Goal: Transaction & Acquisition: Purchase product/service

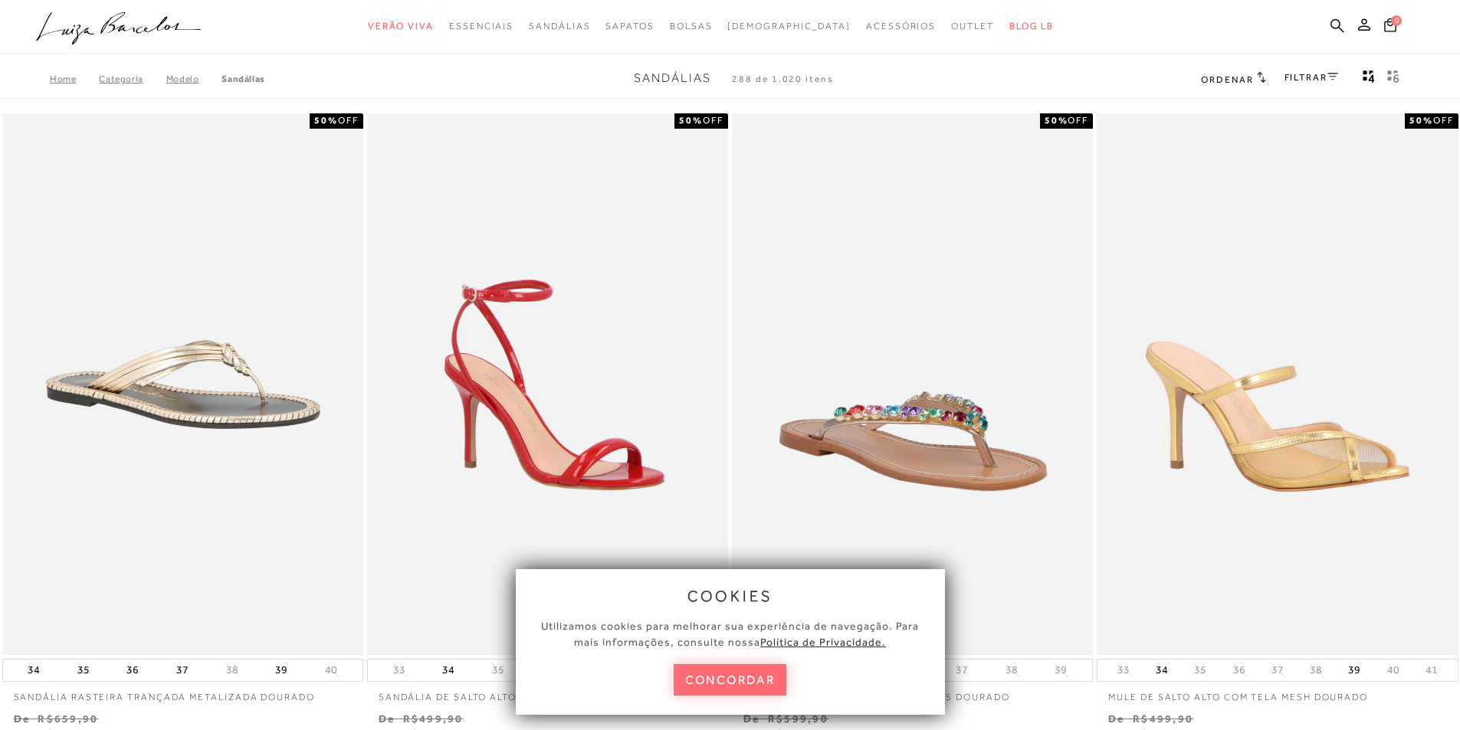
drag, startPoint x: 736, startPoint y: 683, endPoint x: 1009, endPoint y: 431, distance: 371.0
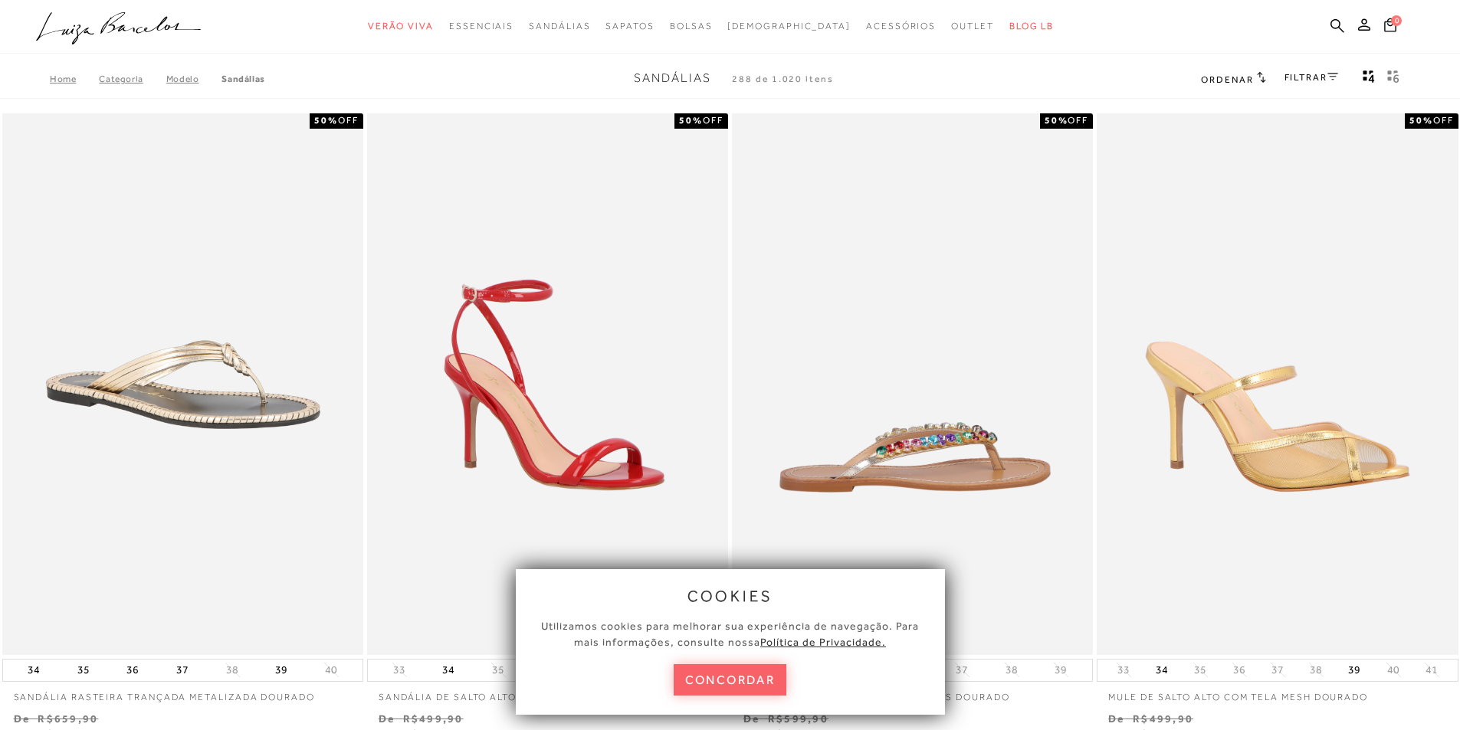
click at [736, 682] on button "concordar" at bounding box center [730, 679] width 113 height 31
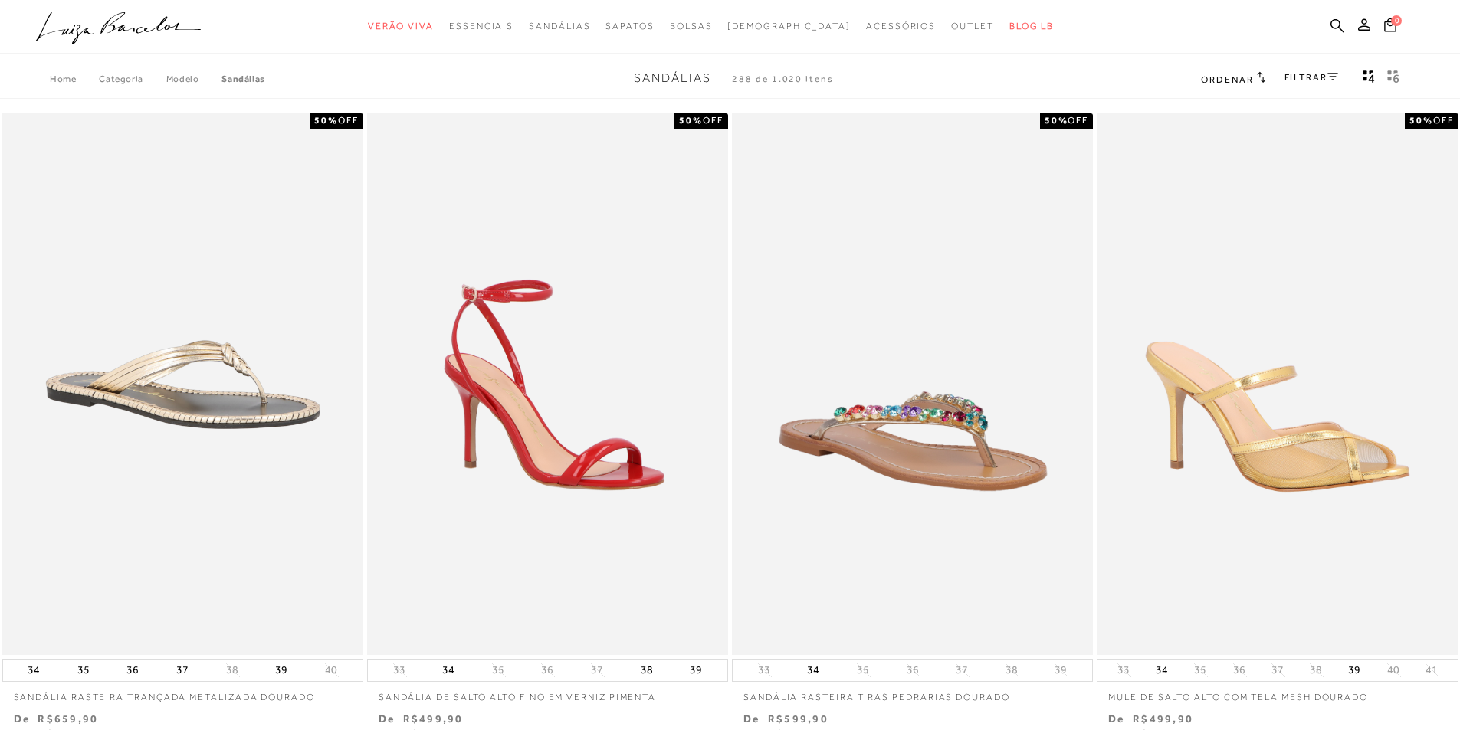
click at [1332, 76] on icon at bounding box center [1332, 76] width 11 height 7
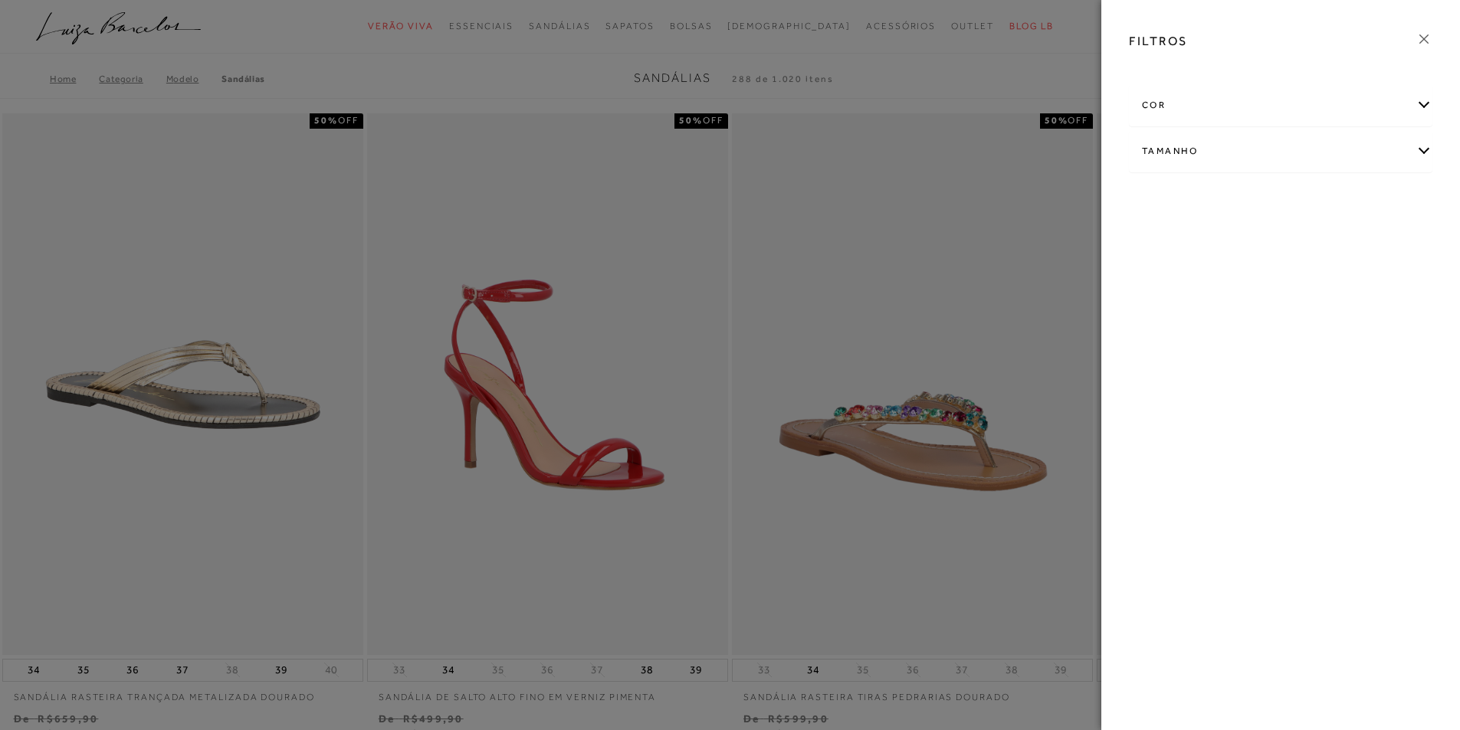
click at [1428, 97] on div "cor" at bounding box center [1281, 105] width 302 height 41
click at [1194, 199] on span "BRANCO" at bounding box center [1168, 194] width 51 height 11
click at [1154, 199] on input "BRANCO" at bounding box center [1146, 197] width 15 height 15
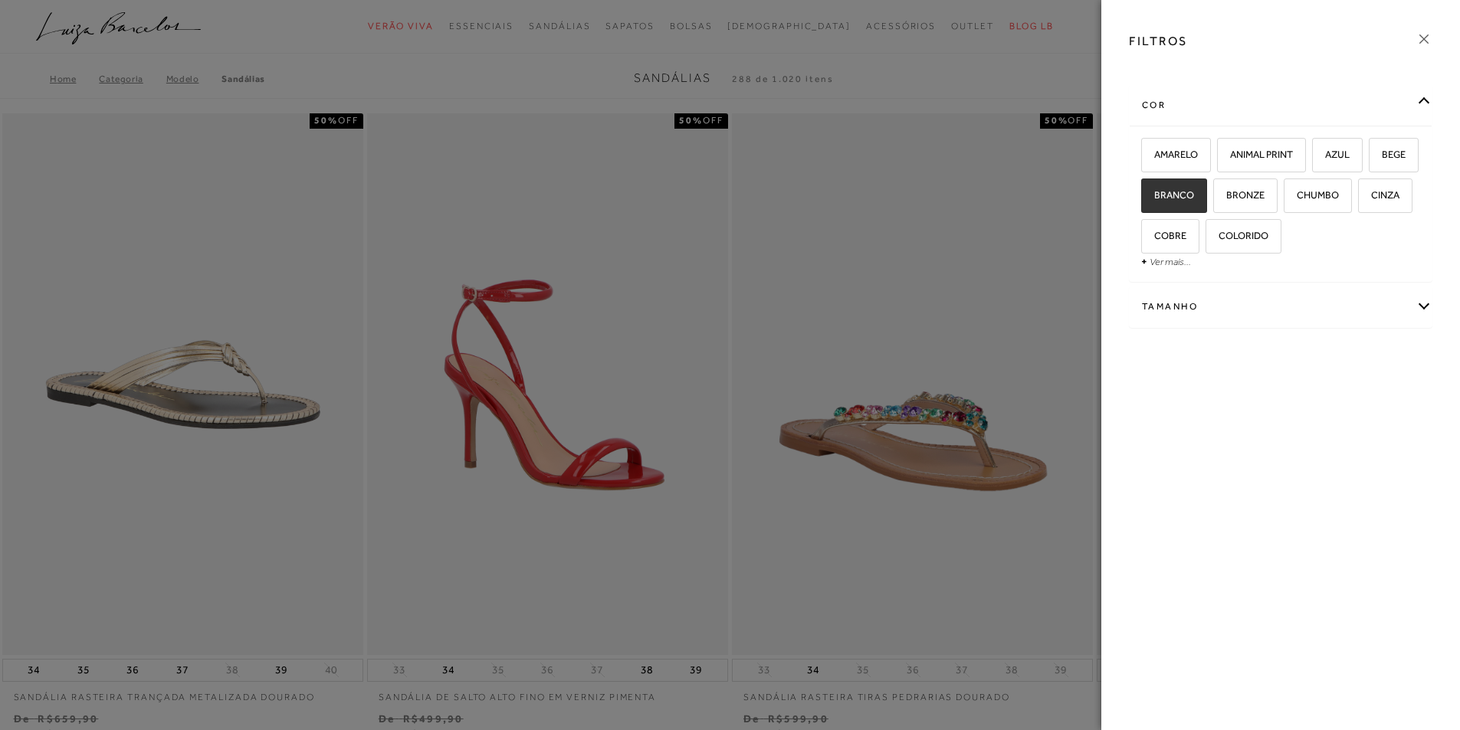
checkbox input "true"
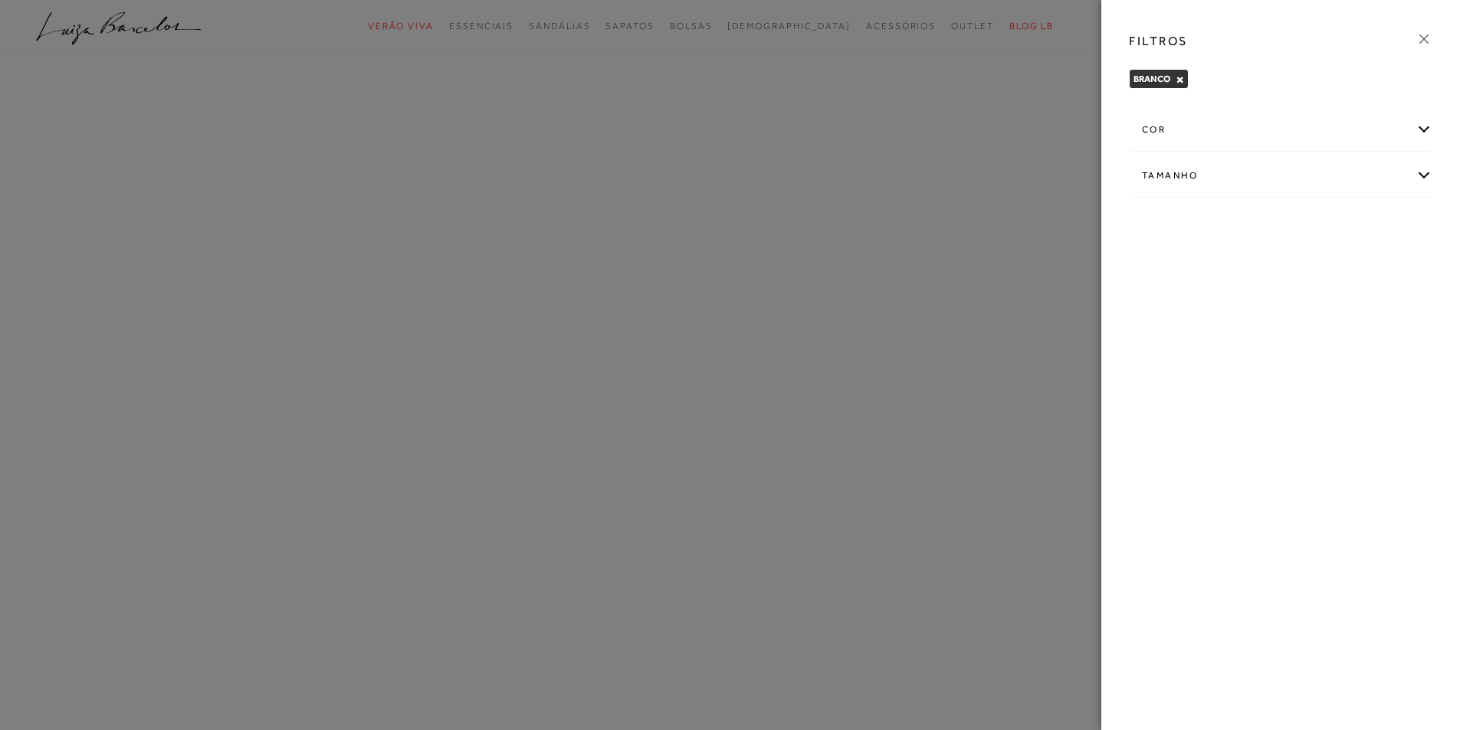
click at [1426, 173] on div "Tamanho" at bounding box center [1281, 176] width 302 height 41
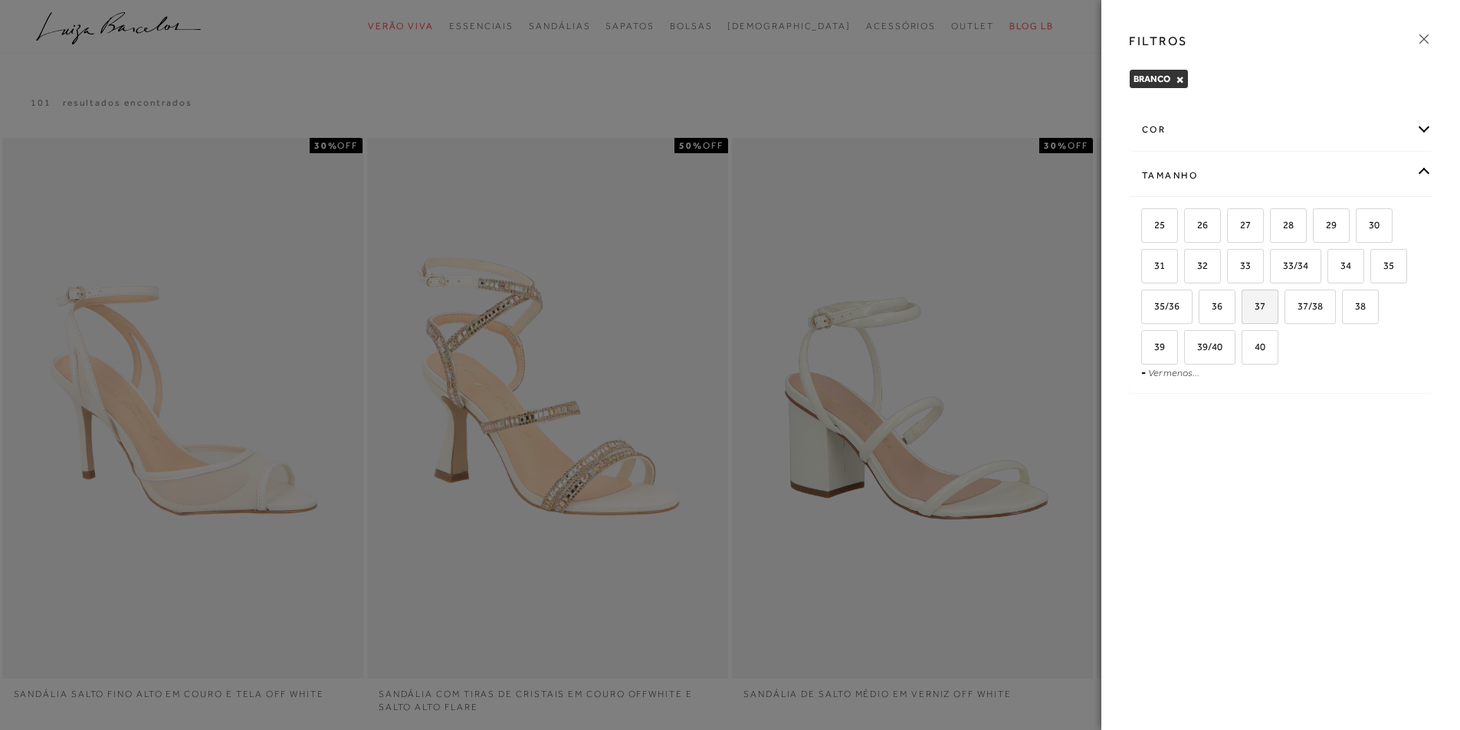
click at [1257, 307] on span "37" at bounding box center [1254, 305] width 22 height 11
click at [1255, 307] on input "37" at bounding box center [1246, 308] width 15 height 15
checkbox input "true"
click at [1422, 35] on icon at bounding box center [1424, 39] width 17 height 17
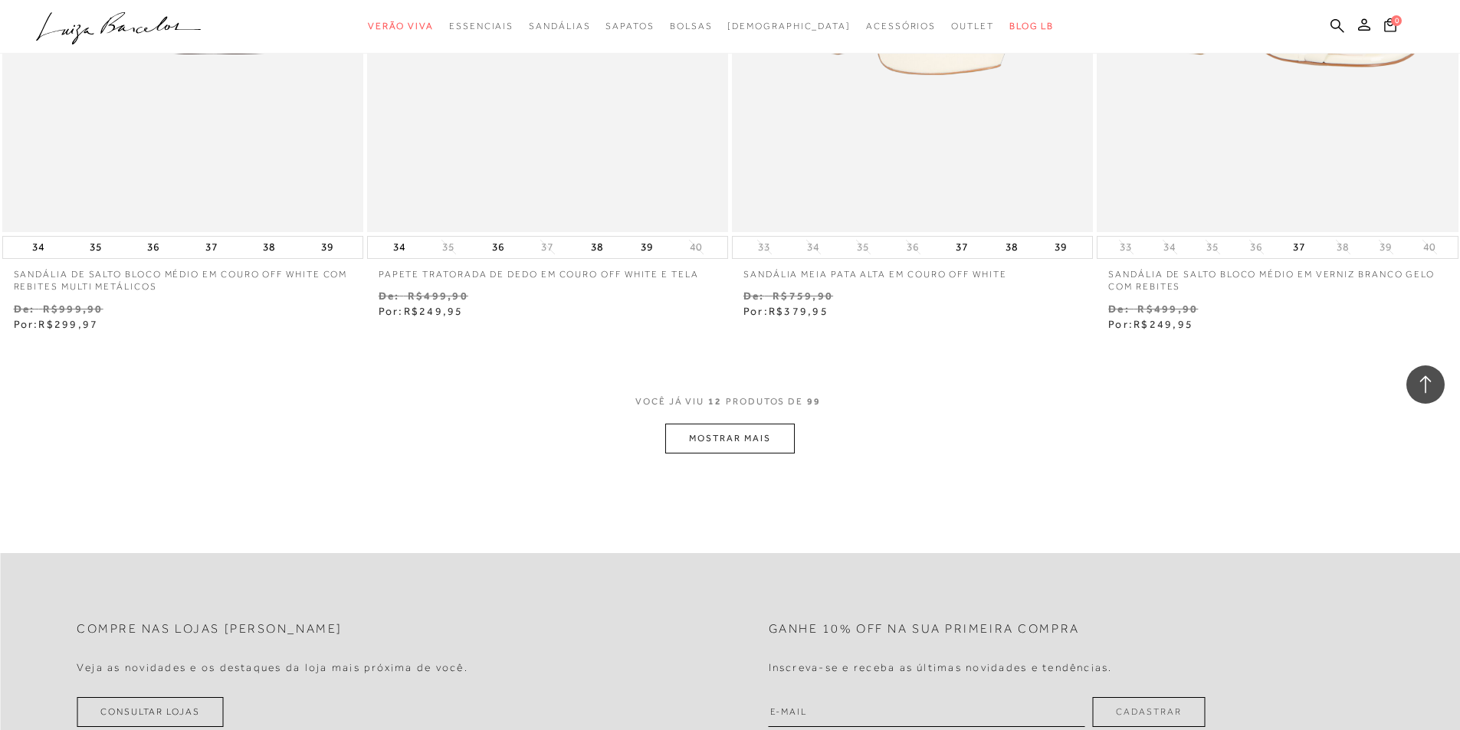
scroll to position [1839, 0]
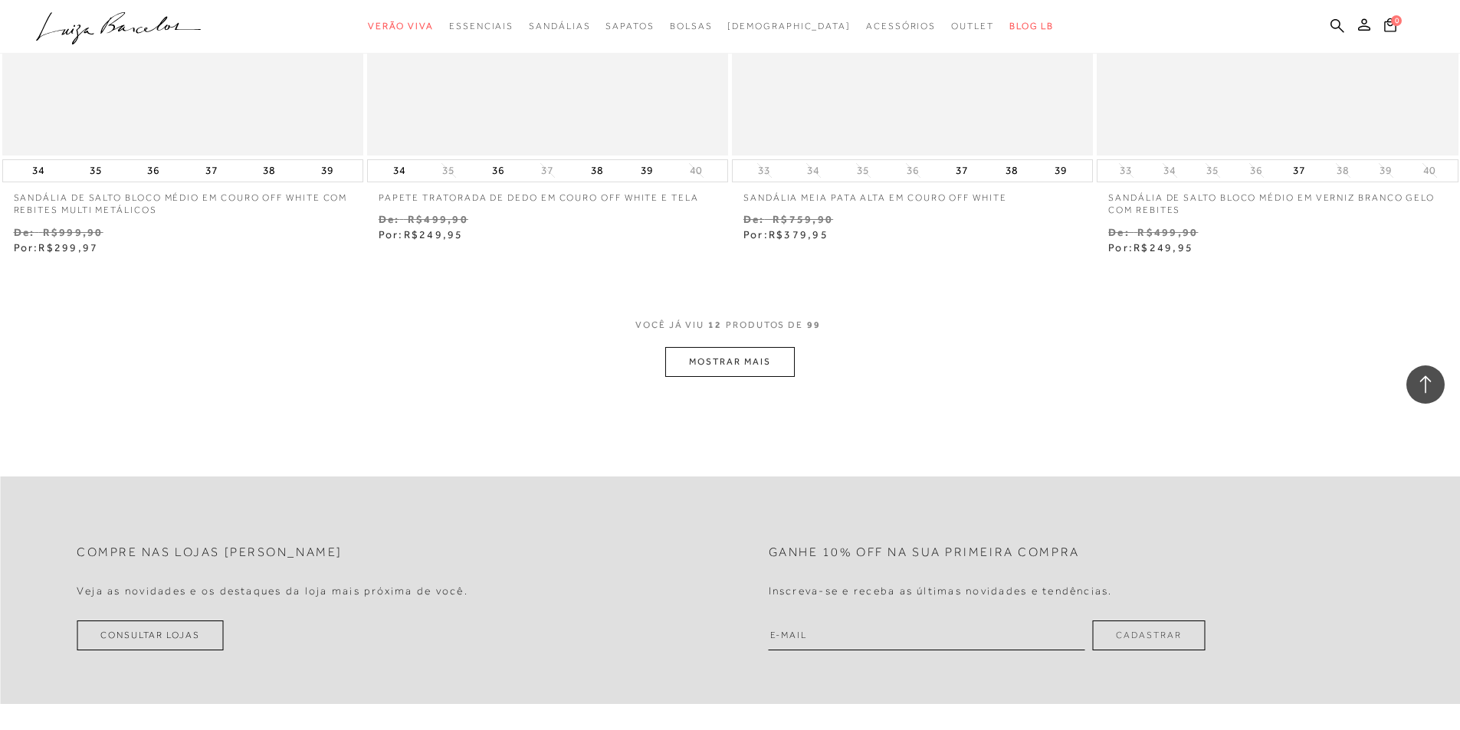
click at [722, 366] on button "MOSTRAR MAIS" at bounding box center [729, 362] width 129 height 30
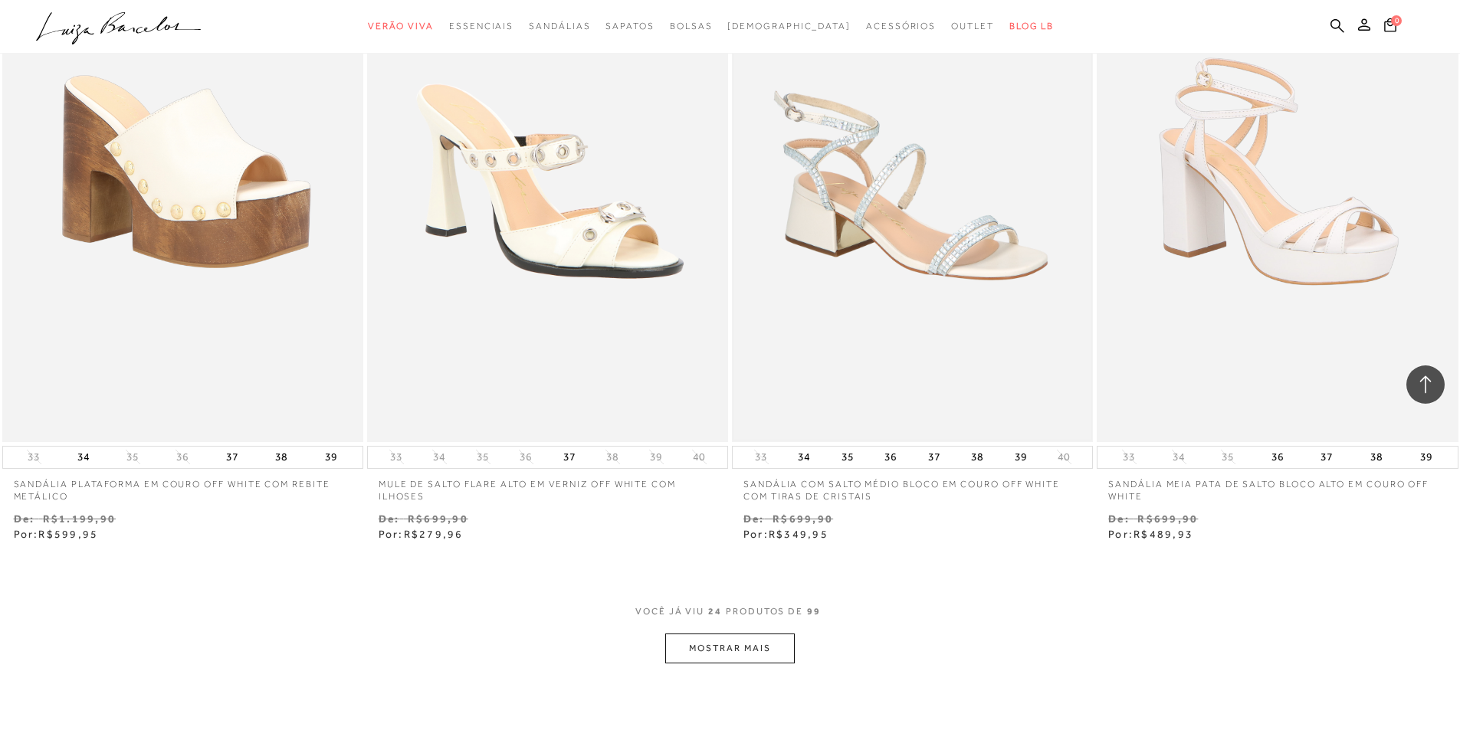
scroll to position [3679, 0]
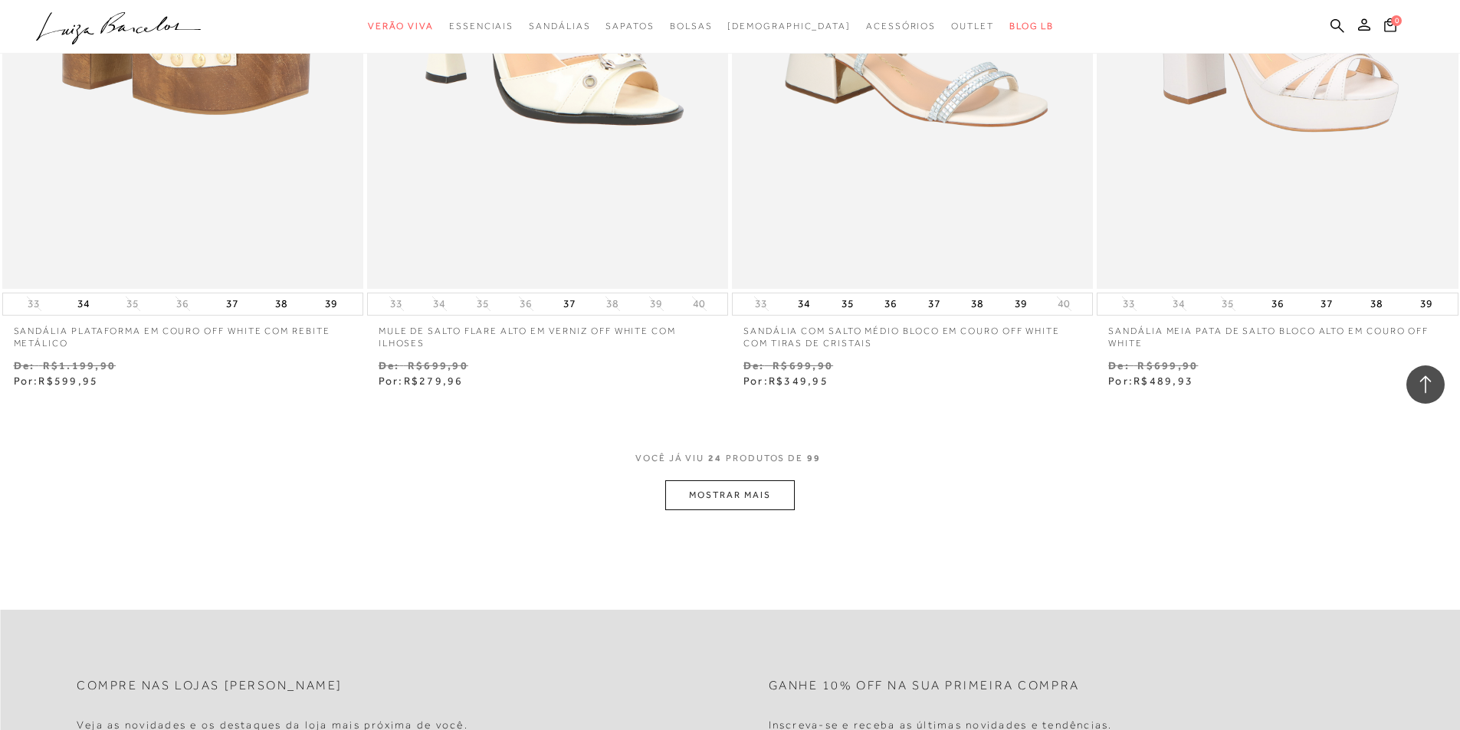
click at [706, 497] on button "MOSTRAR MAIS" at bounding box center [729, 496] width 129 height 30
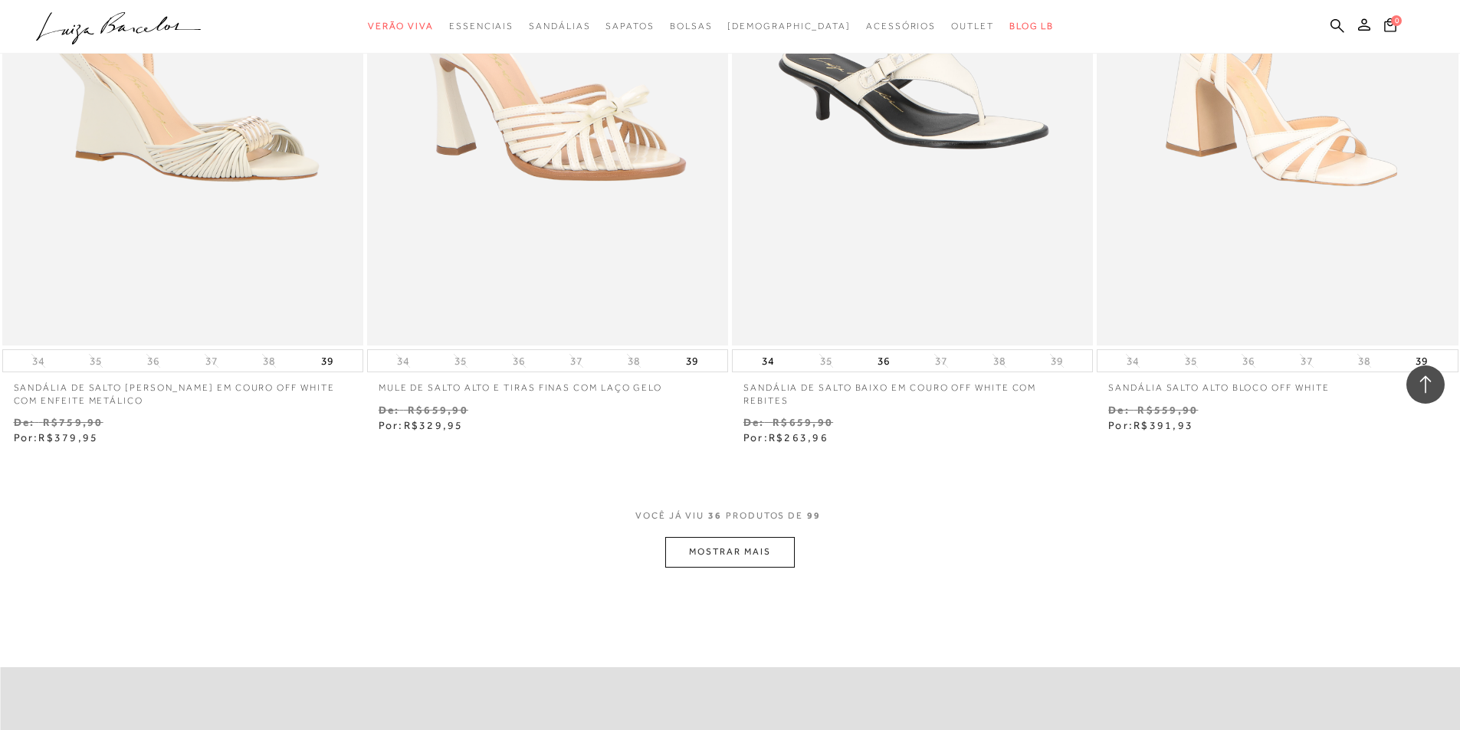
scroll to position [5672, 0]
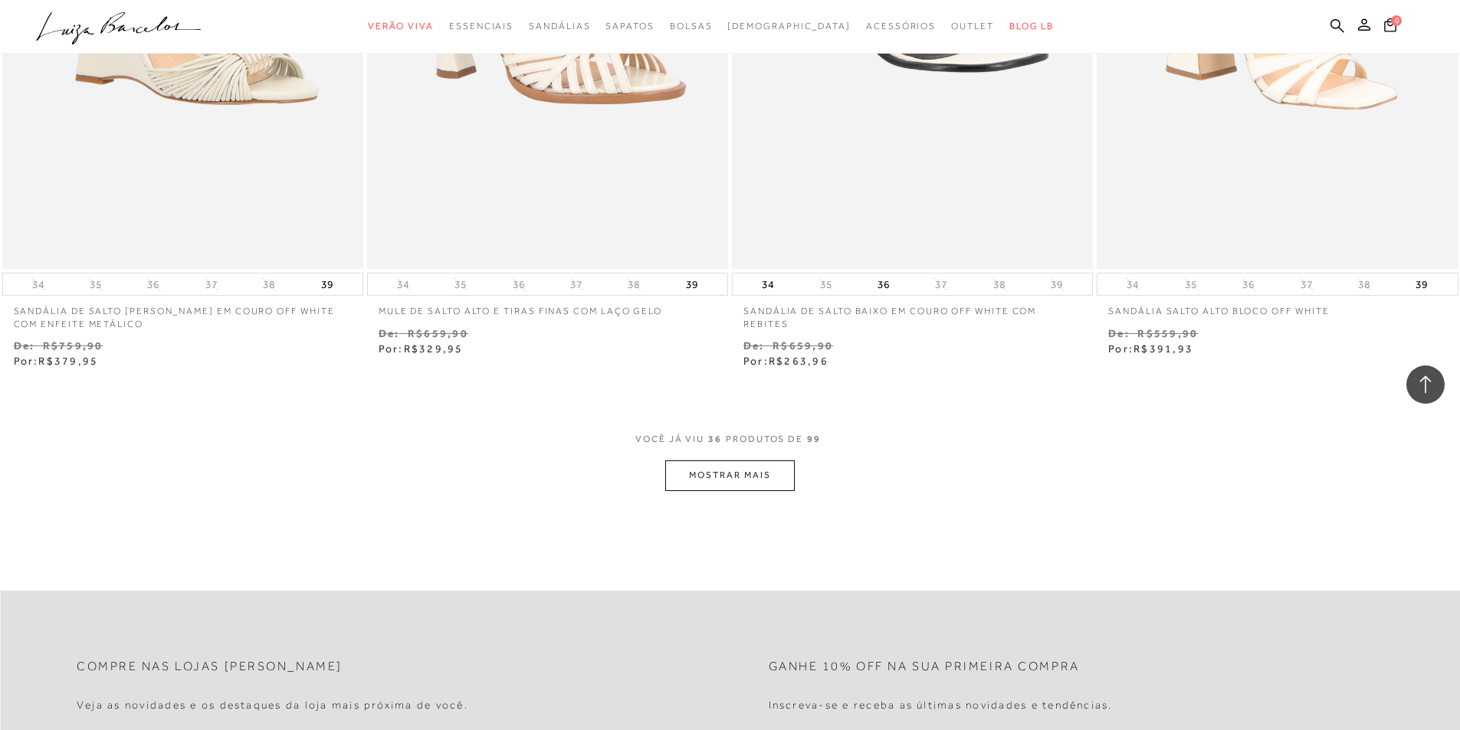
click at [732, 469] on button "MOSTRAR MAIS" at bounding box center [729, 476] width 129 height 30
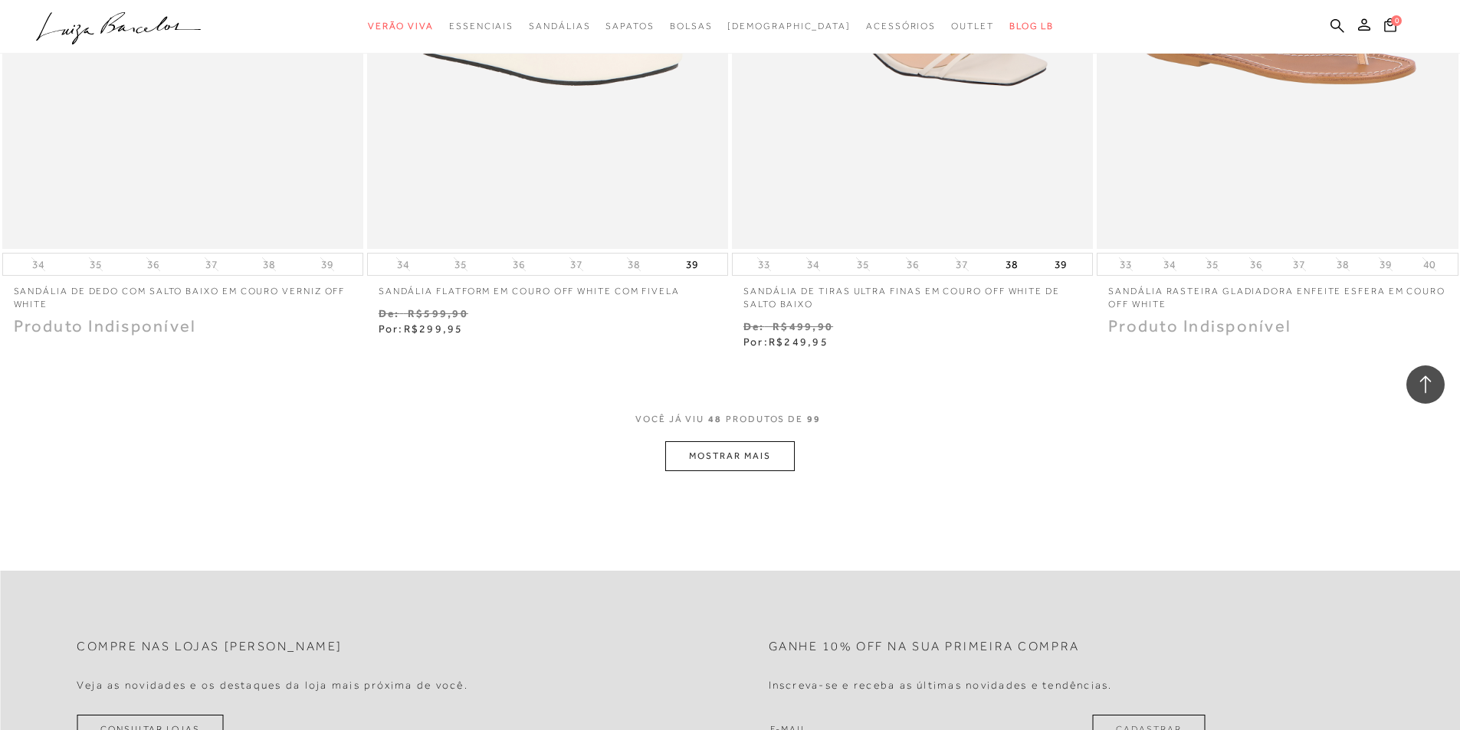
scroll to position [7741, 0]
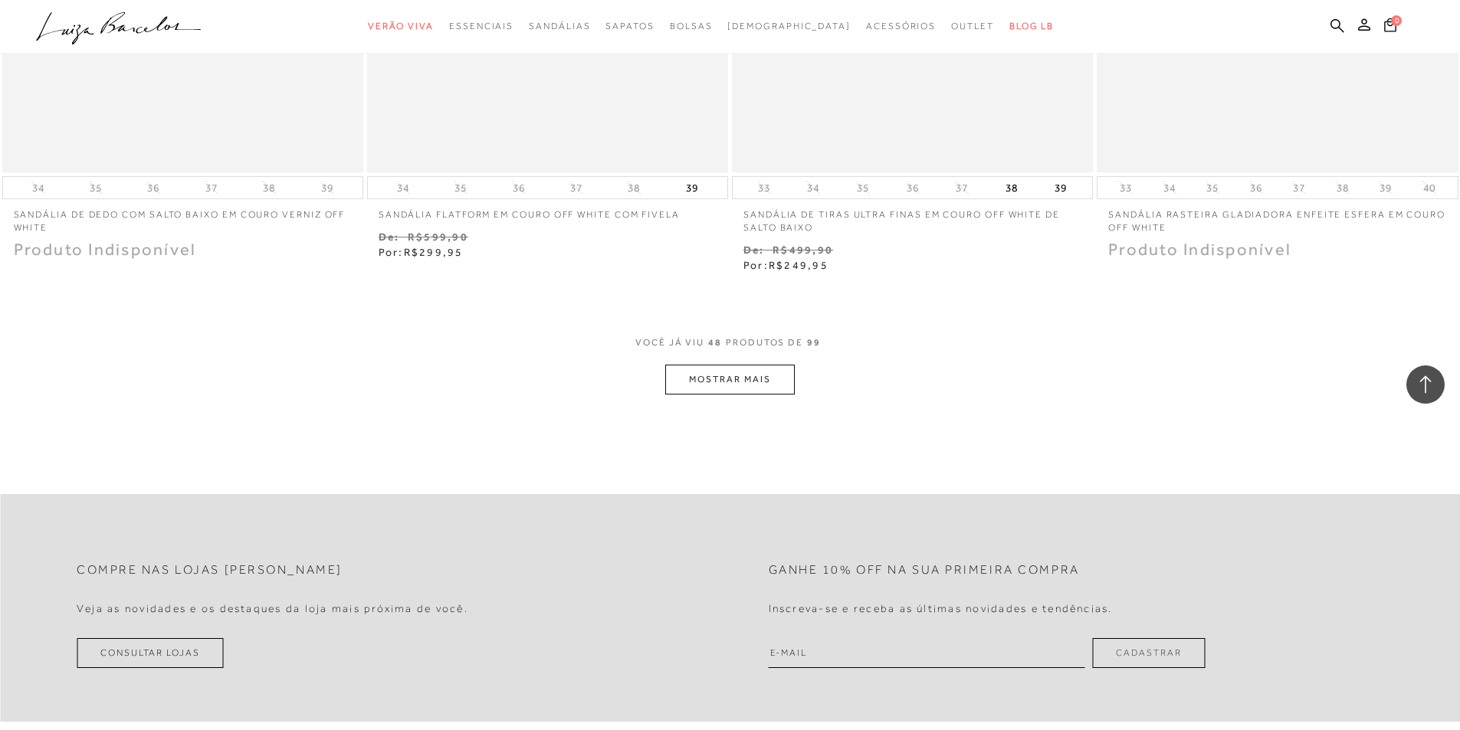
click at [770, 367] on button "MOSTRAR MAIS" at bounding box center [729, 380] width 129 height 30
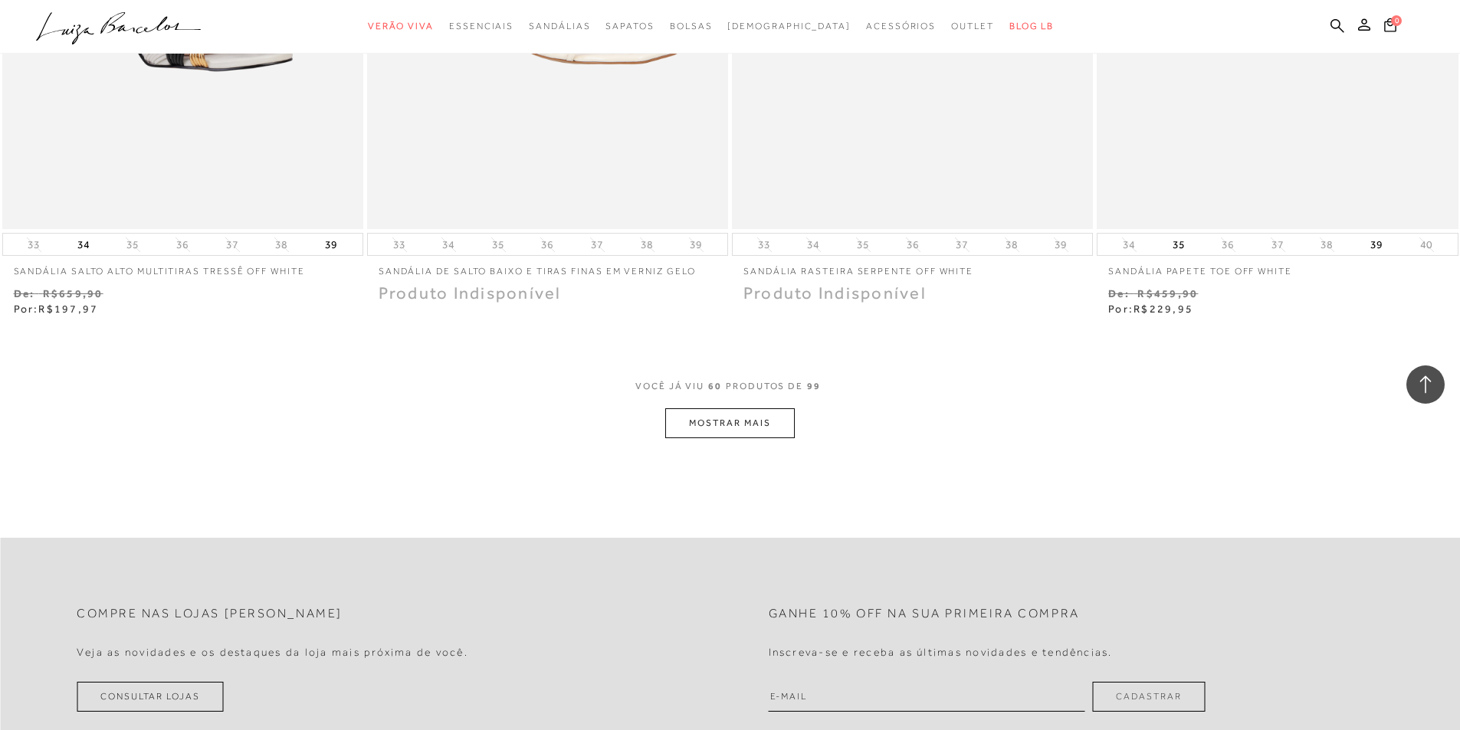
scroll to position [9734, 0]
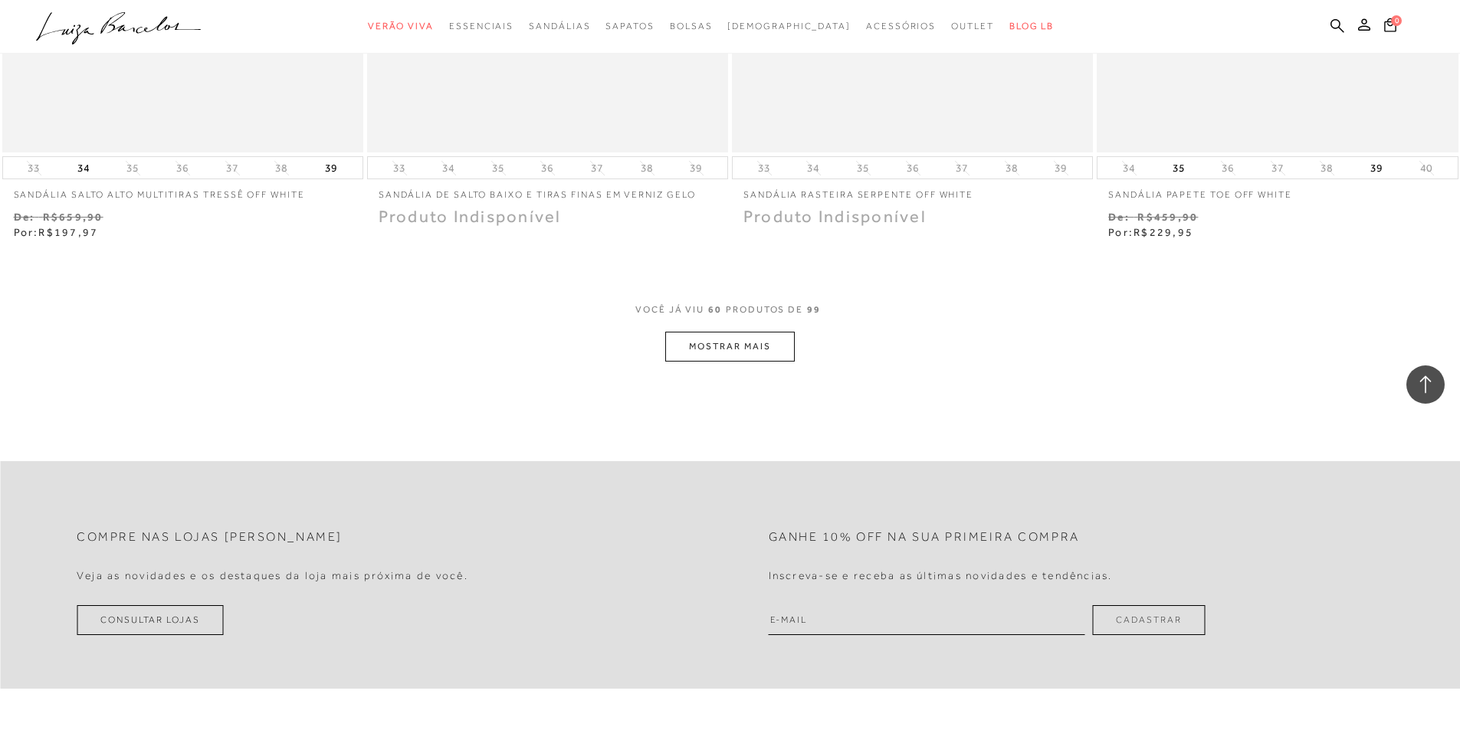
click at [763, 339] on button "MOSTRAR MAIS" at bounding box center [729, 347] width 129 height 30
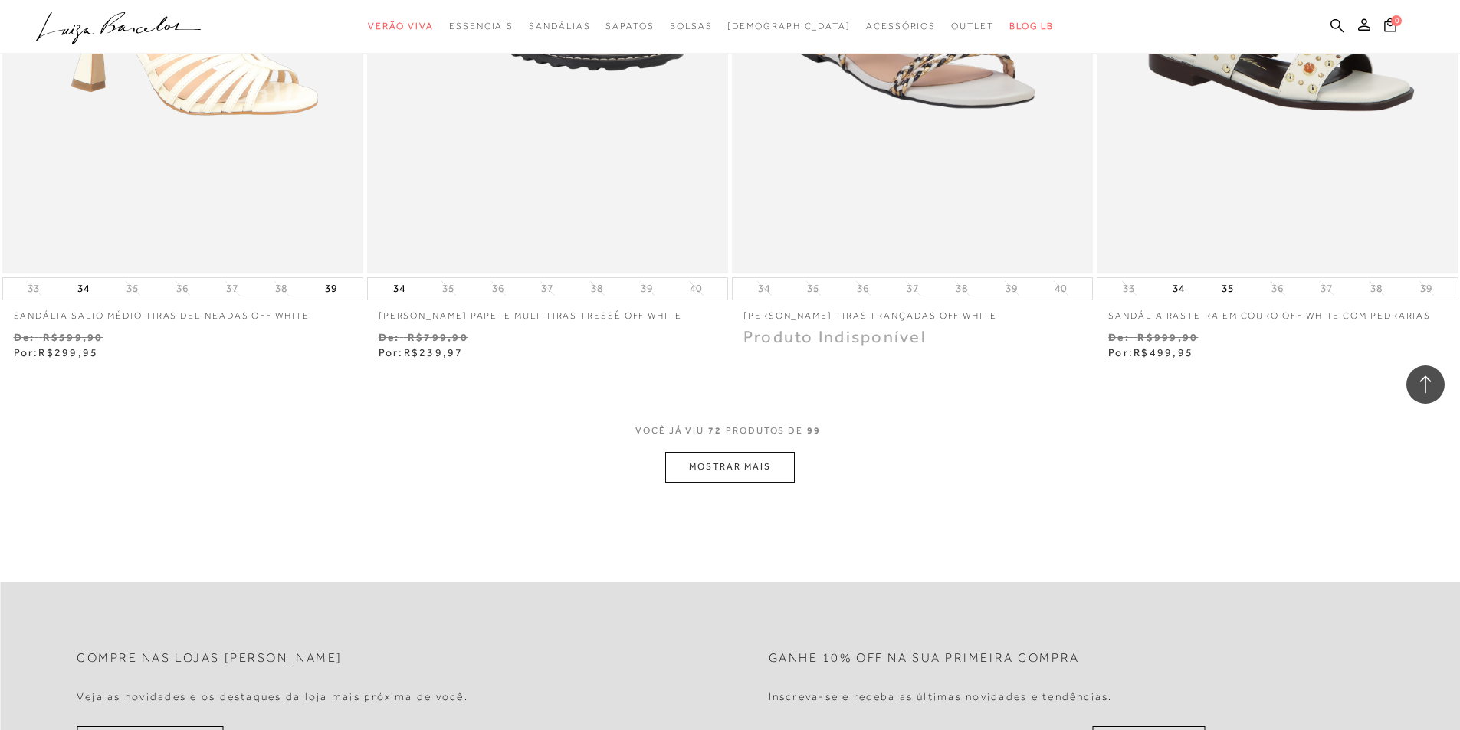
scroll to position [11726, 0]
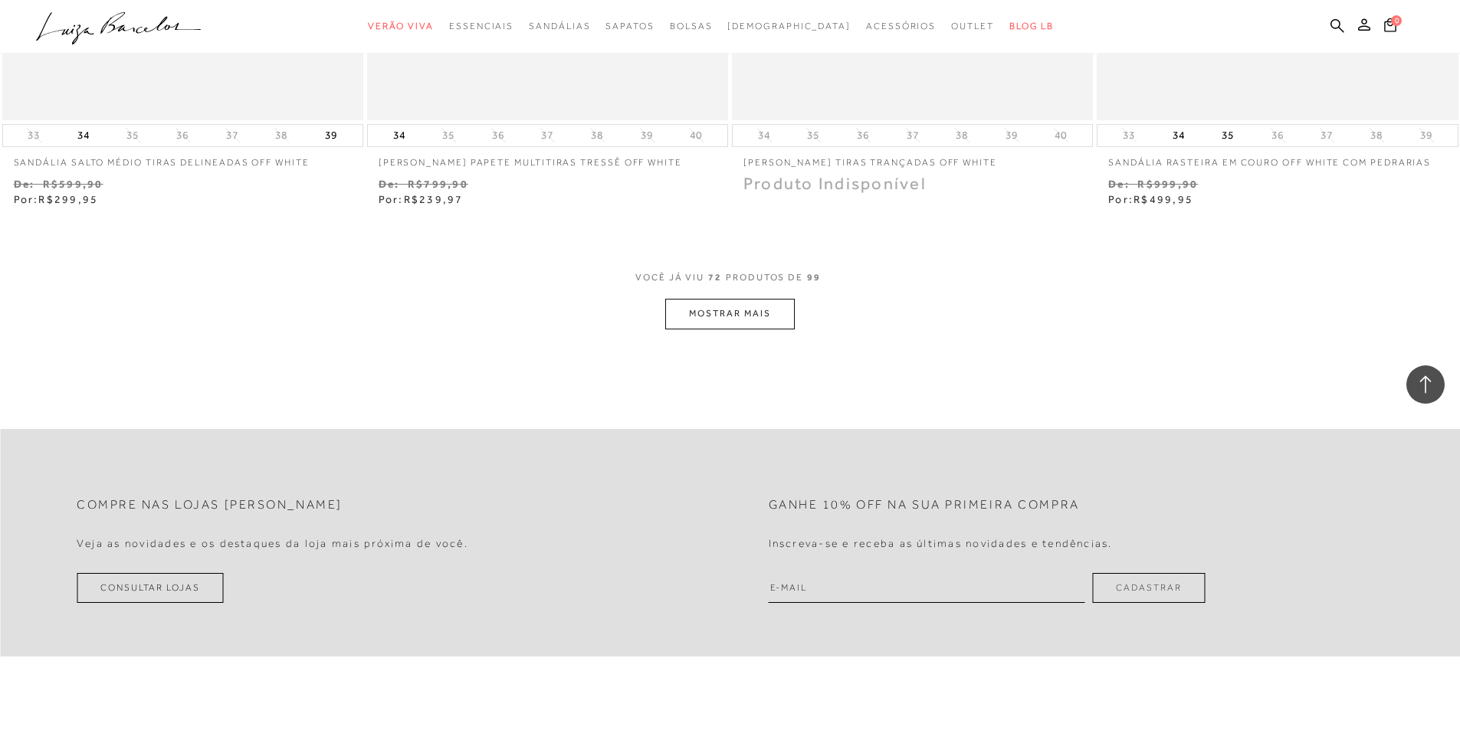
click at [761, 309] on button "MOSTRAR MAIS" at bounding box center [729, 314] width 129 height 30
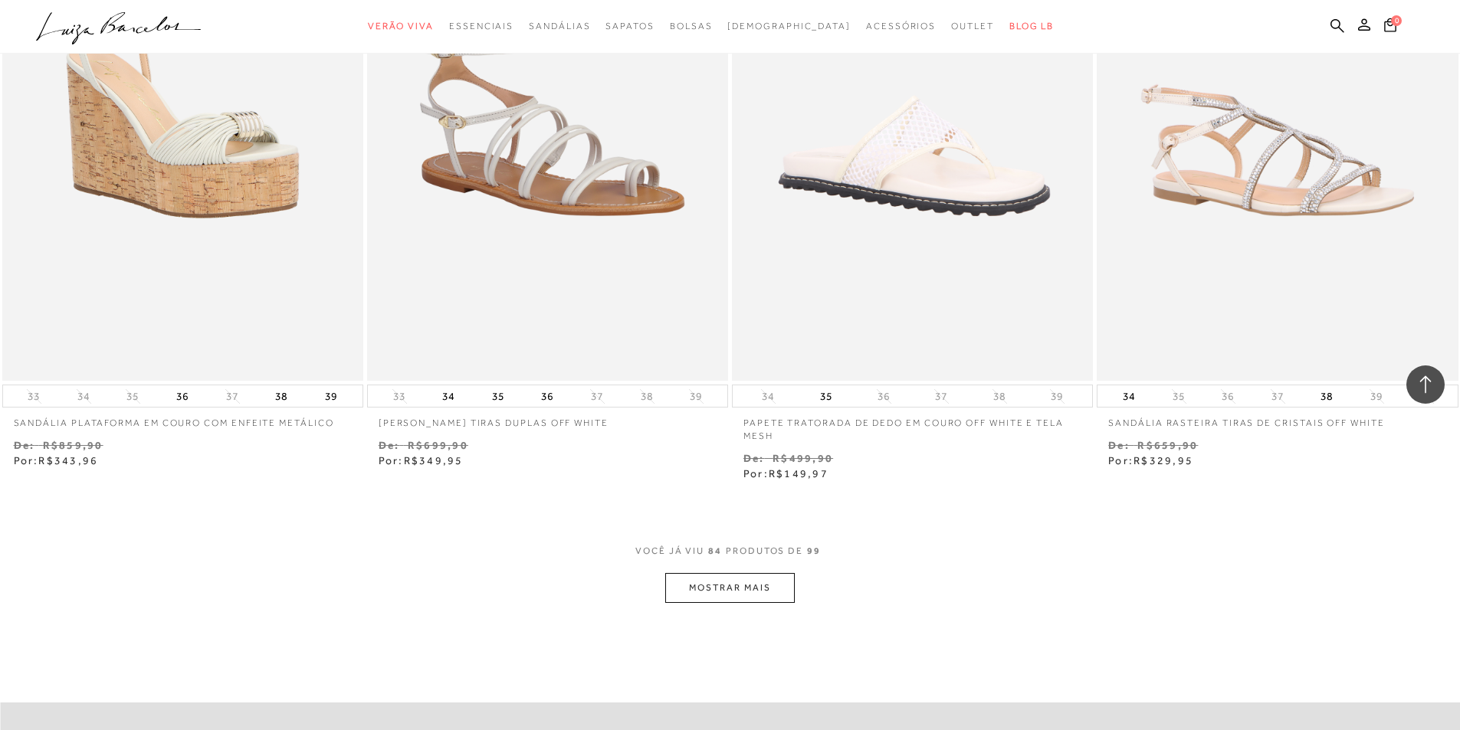
scroll to position [13566, 0]
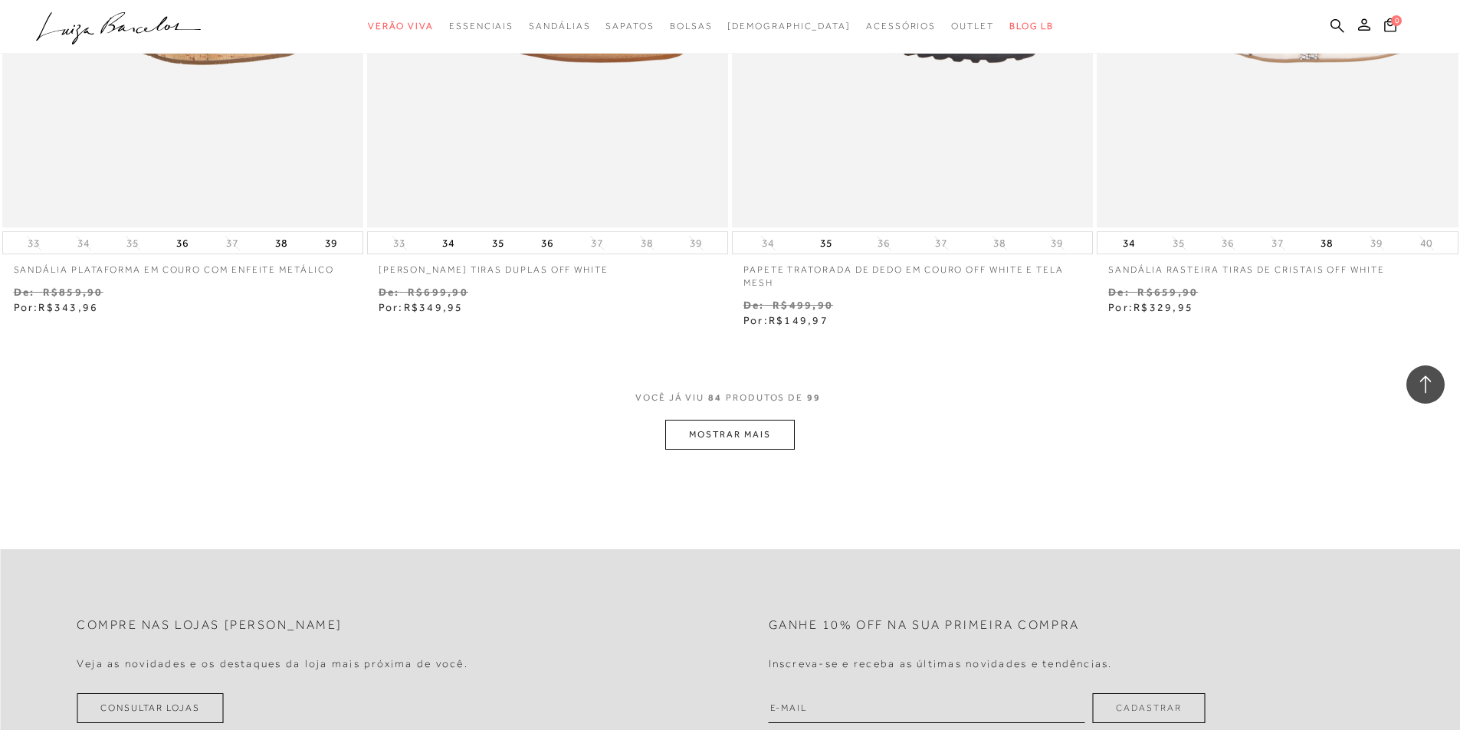
click at [739, 421] on button "MOSTRAR MAIS" at bounding box center [729, 435] width 129 height 30
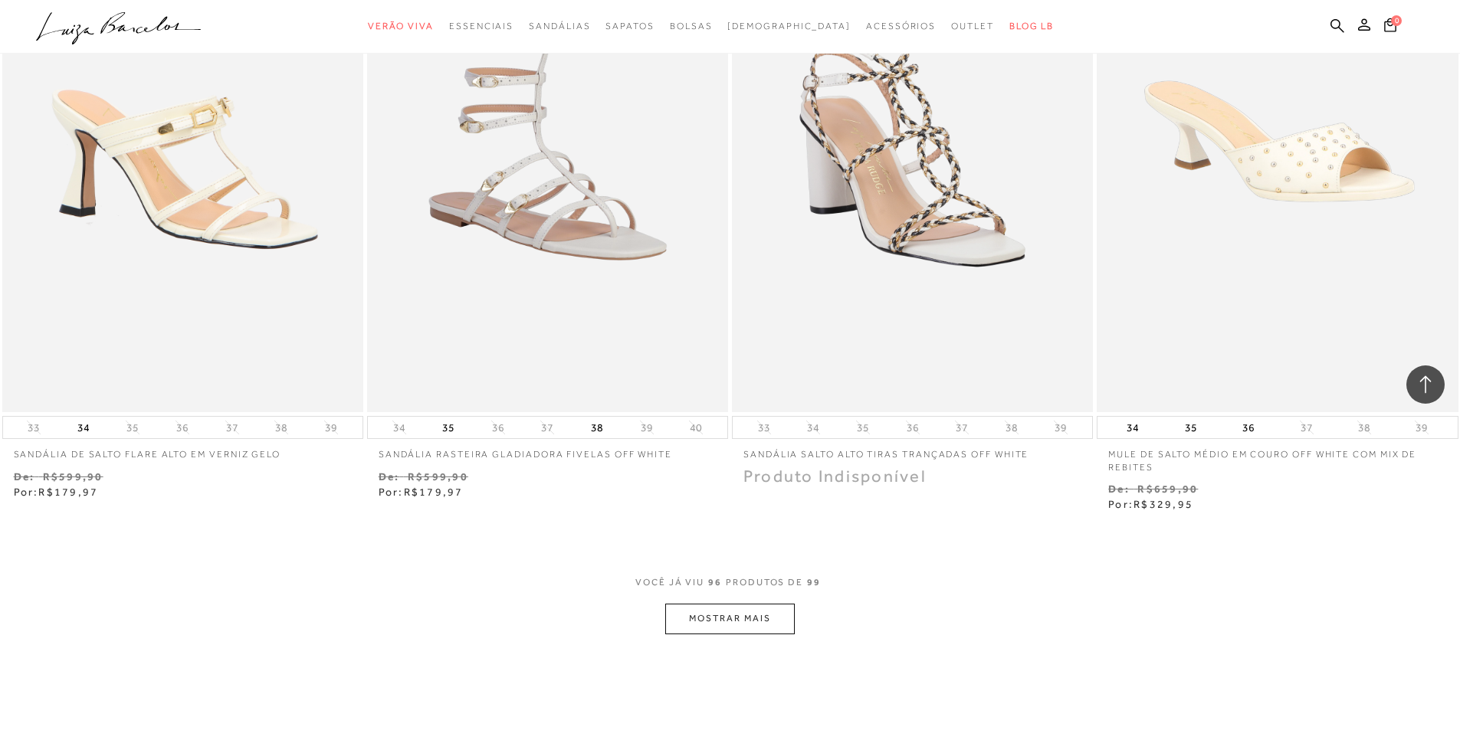
scroll to position [15635, 0]
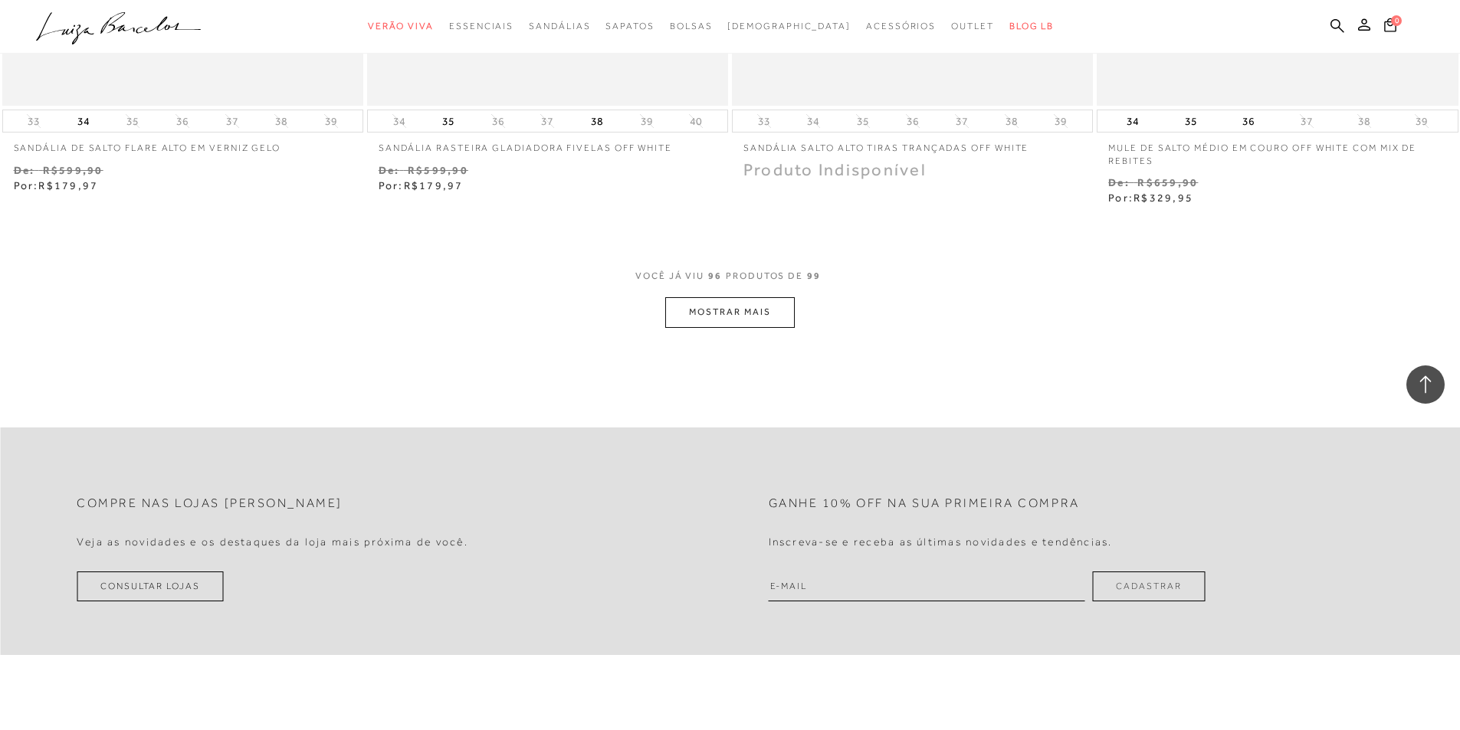
click at [750, 301] on button "MOSTRAR MAIS" at bounding box center [729, 312] width 129 height 30
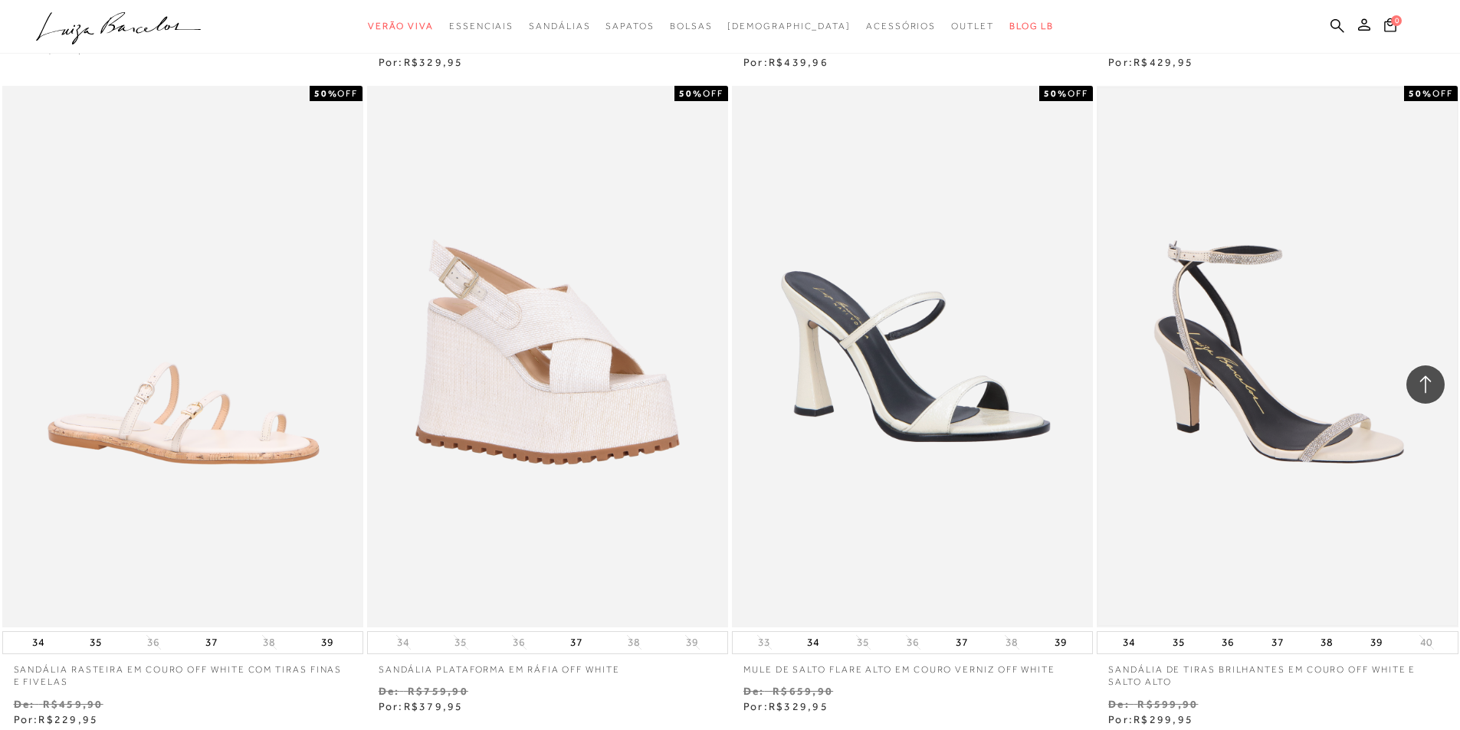
click at [1245, 399] on img at bounding box center [1277, 356] width 358 height 537
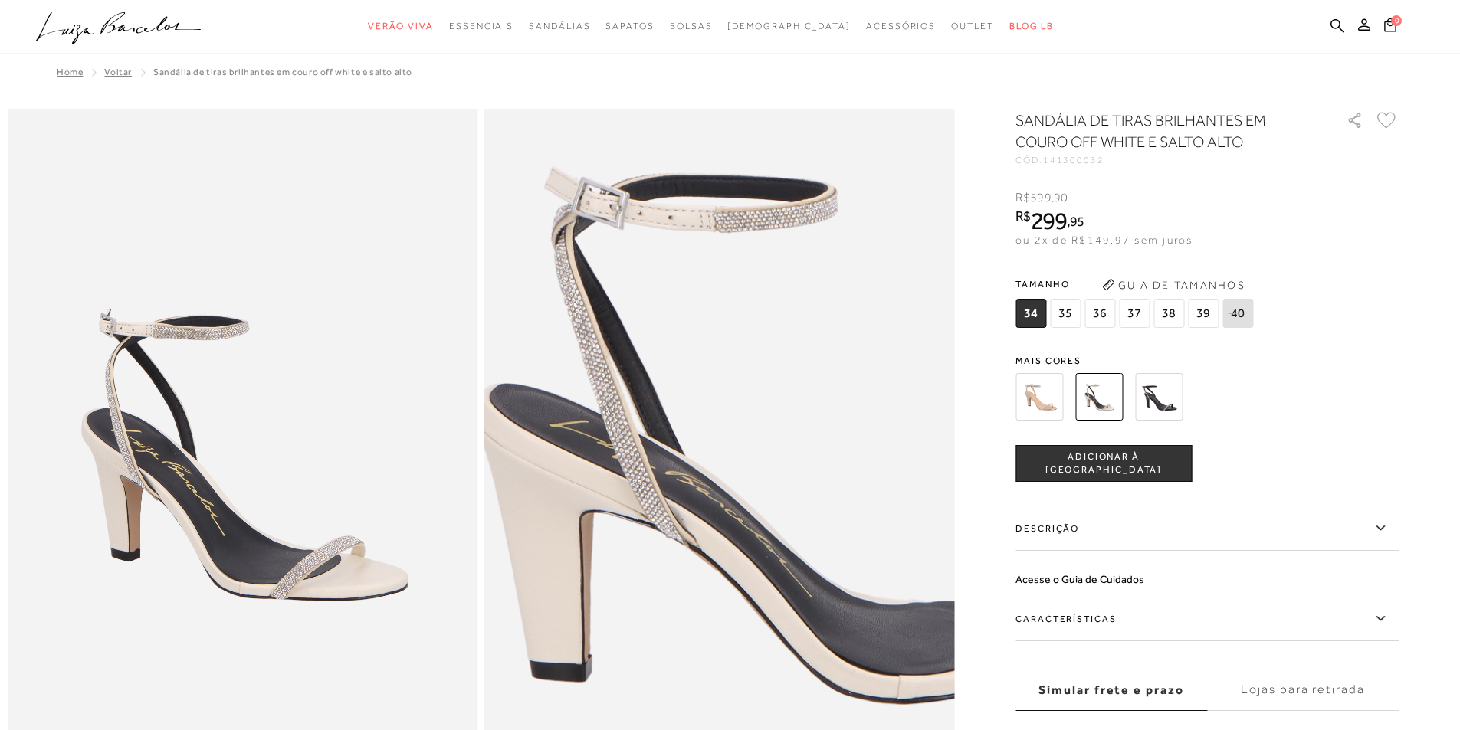
click at [622, 505] on img at bounding box center [817, 422] width 940 height 1411
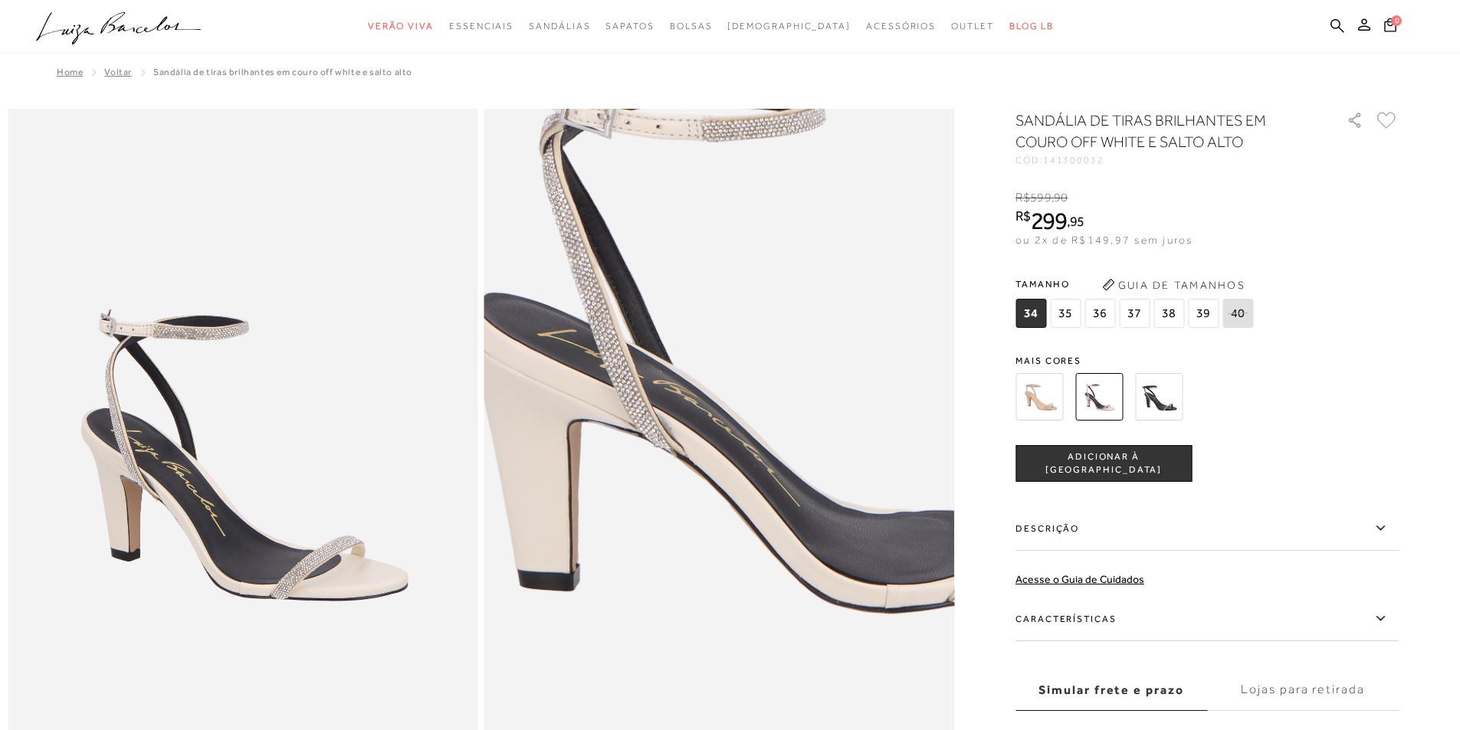
click at [635, 597] on img at bounding box center [805, 332] width 940 height 1411
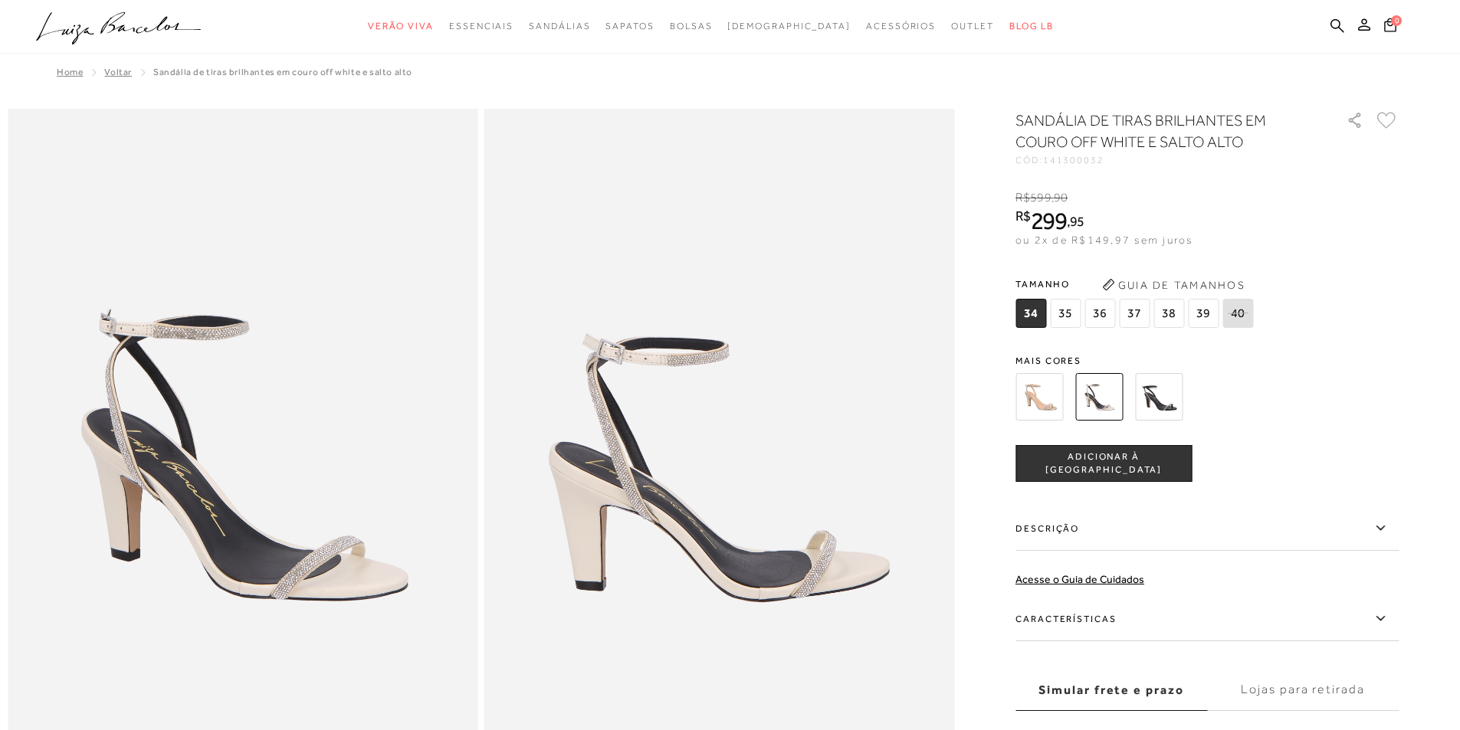
click at [1052, 394] on img at bounding box center [1040, 397] width 48 height 48
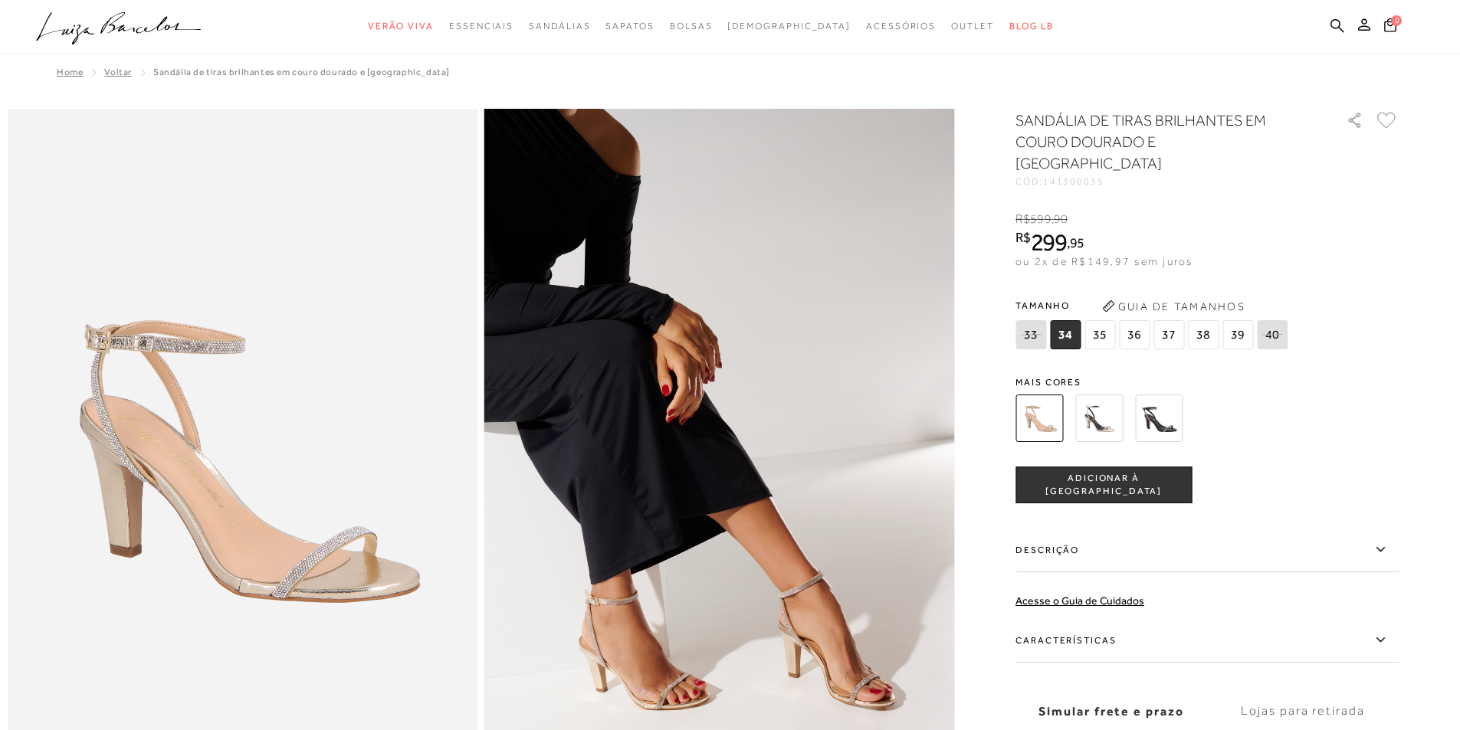
click at [1101, 395] on img at bounding box center [1099, 419] width 48 height 48
